Goal: Information Seeking & Learning: Find specific fact

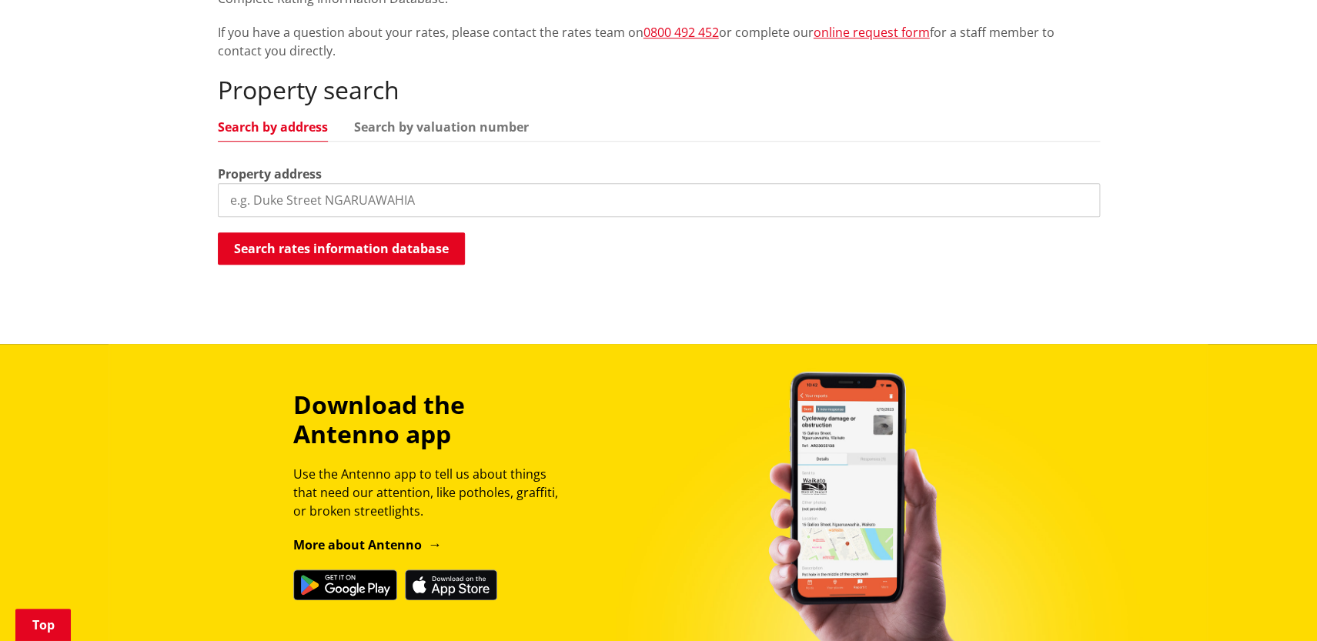
scroll to position [423, 0]
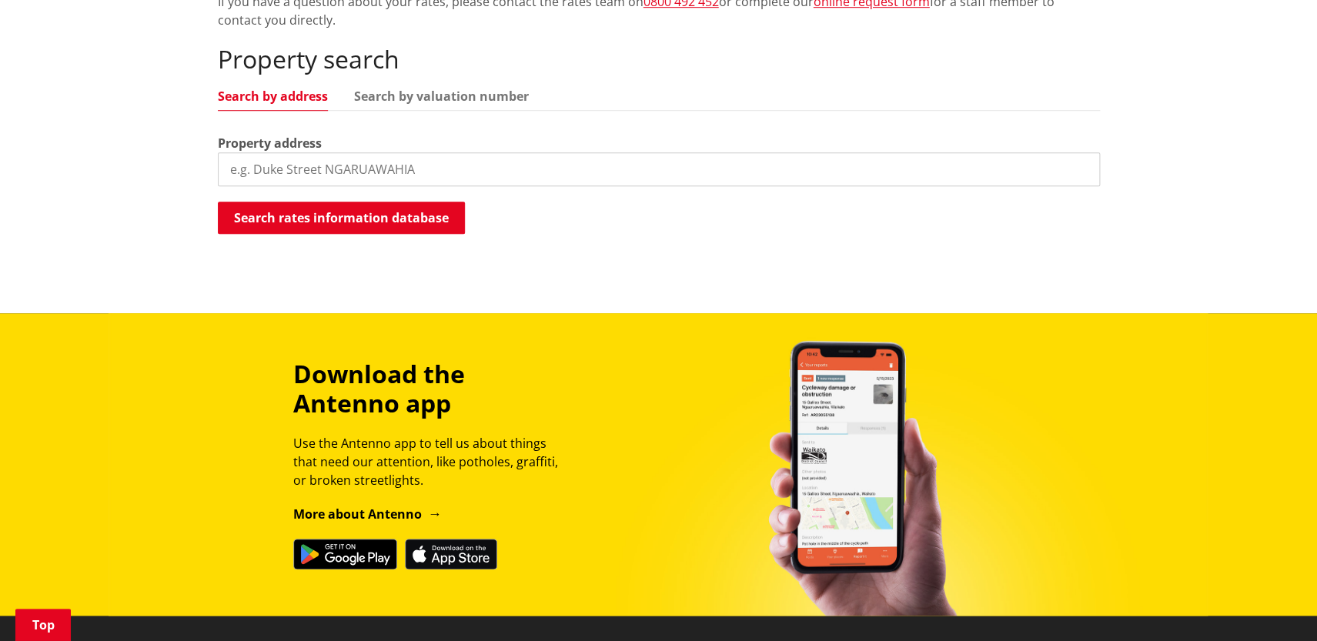
click at [407, 171] on input "search" at bounding box center [659, 169] width 882 height 34
type input "[STREET_ADDRESS][PERSON_NAME]"
click at [420, 222] on button "Search rates information database" at bounding box center [341, 218] width 247 height 32
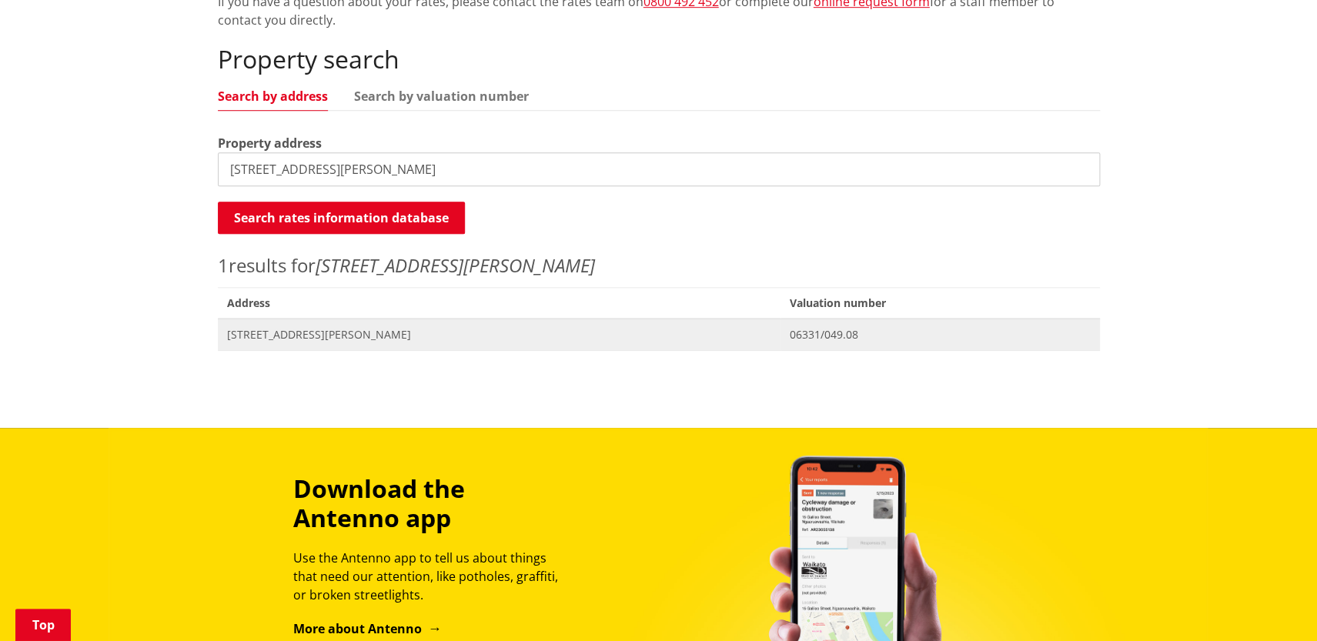
click at [813, 333] on span "06331/049.08" at bounding box center [940, 334] width 300 height 15
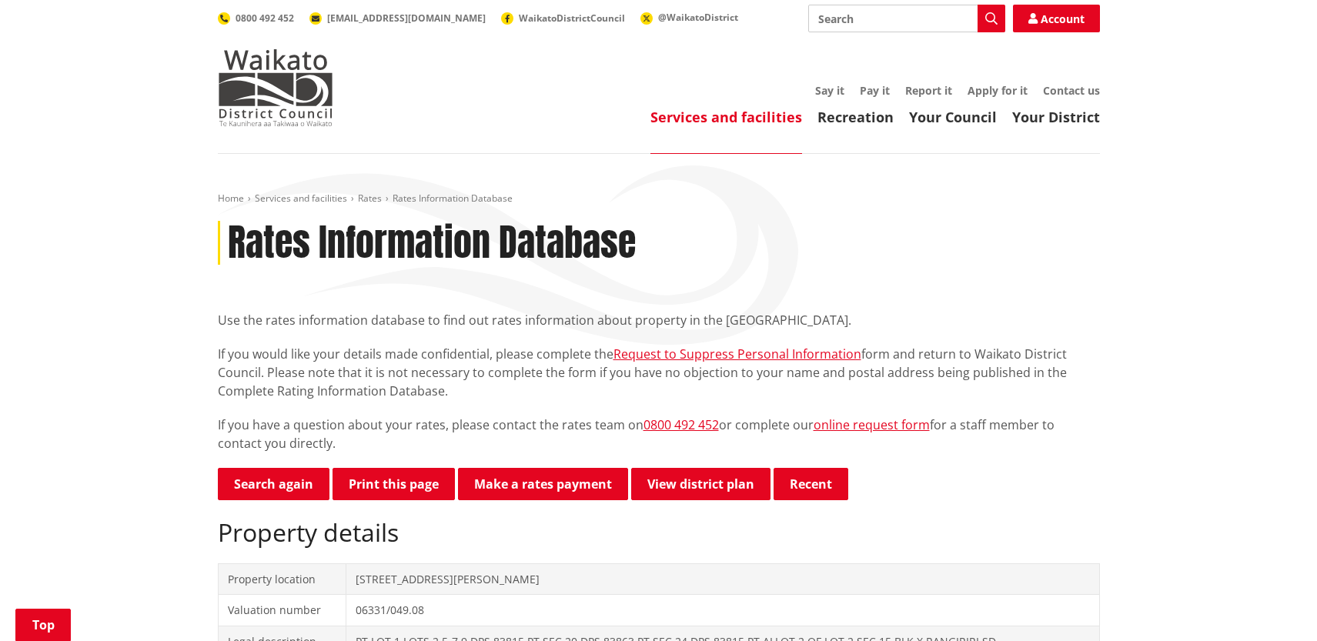
scroll to position [339, 0]
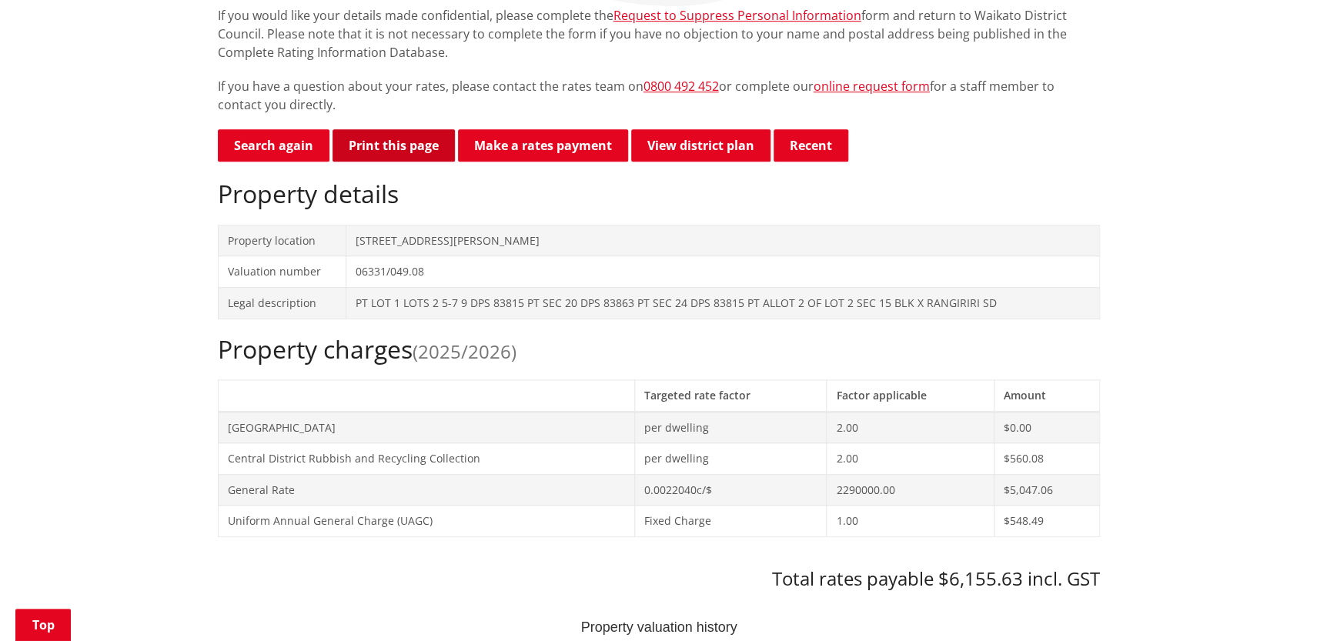
click at [417, 142] on button "Print this page" at bounding box center [394, 145] width 122 height 32
